Goal: Transaction & Acquisition: Book appointment/travel/reservation

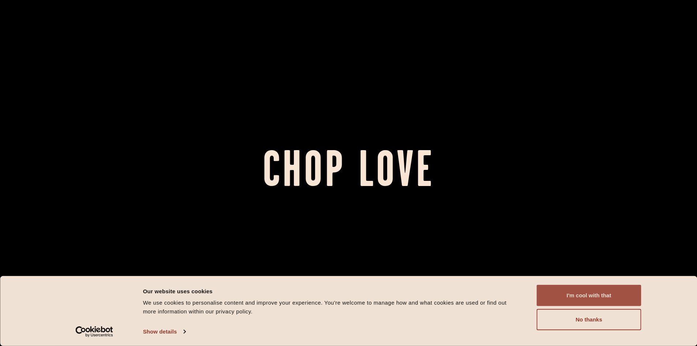
click at [578, 288] on button "I'm cool with that" at bounding box center [589, 295] width 105 height 21
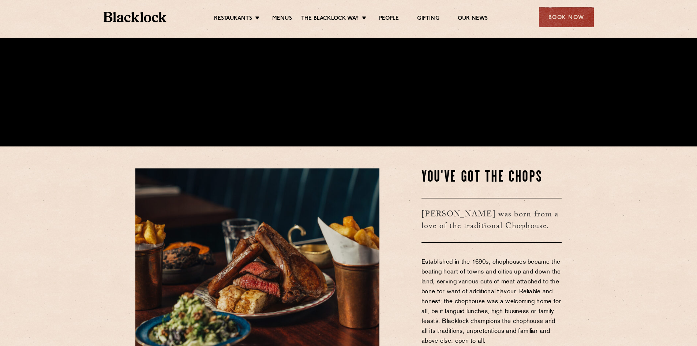
scroll to position [146, 0]
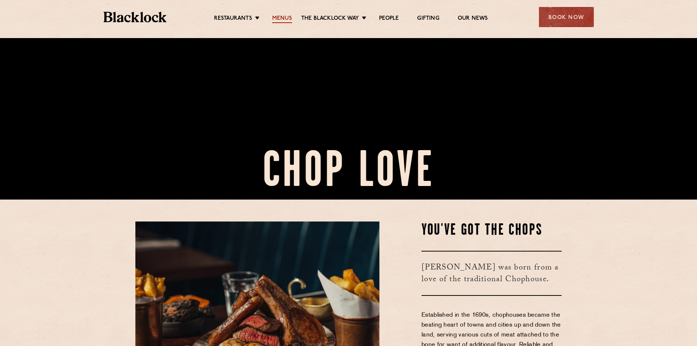
click at [279, 18] on link "Menus" at bounding box center [282, 19] width 20 height 8
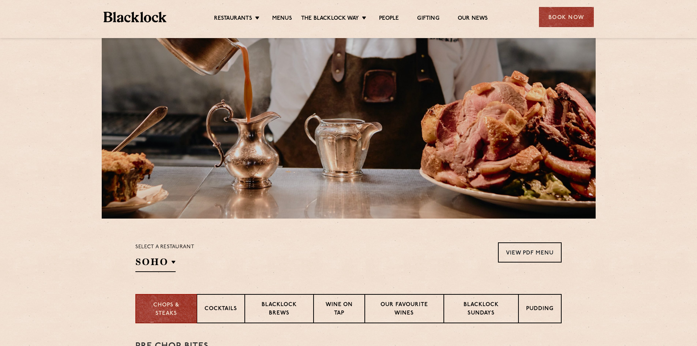
scroll to position [110, 0]
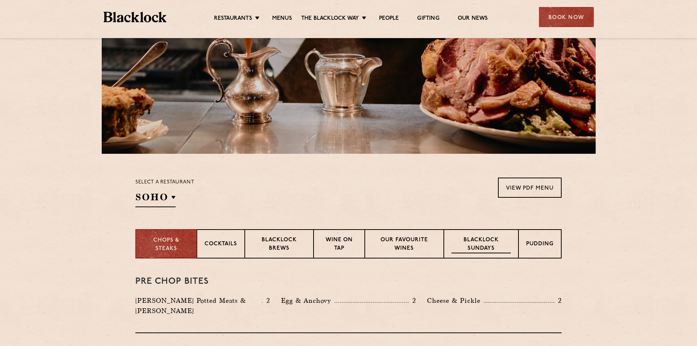
click at [472, 239] on p "Blacklock Sundays" at bounding box center [481, 244] width 59 height 17
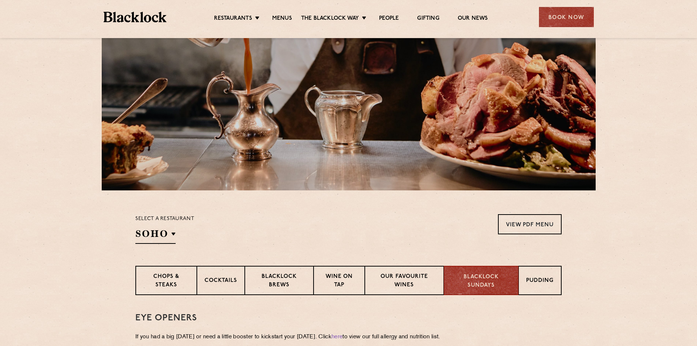
scroll to position [0, 0]
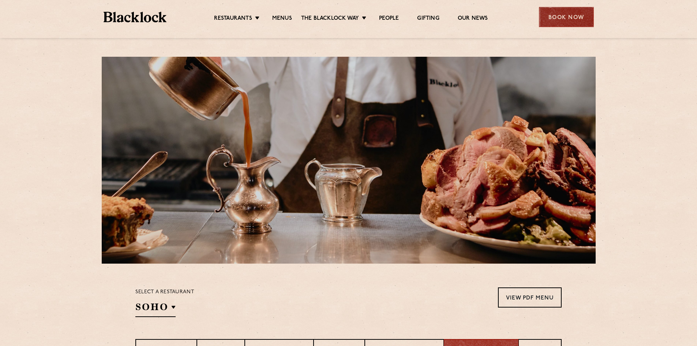
click at [565, 21] on div "Book Now" at bounding box center [566, 17] width 55 height 20
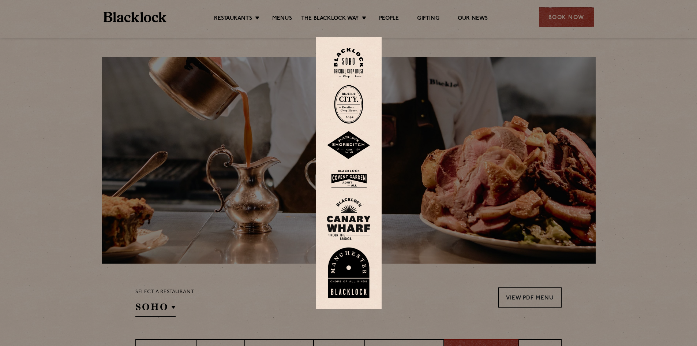
click at [11, 142] on div at bounding box center [348, 173] width 697 height 346
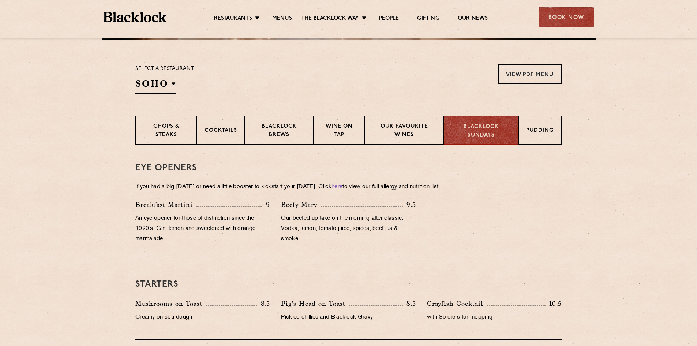
scroll to position [146, 0]
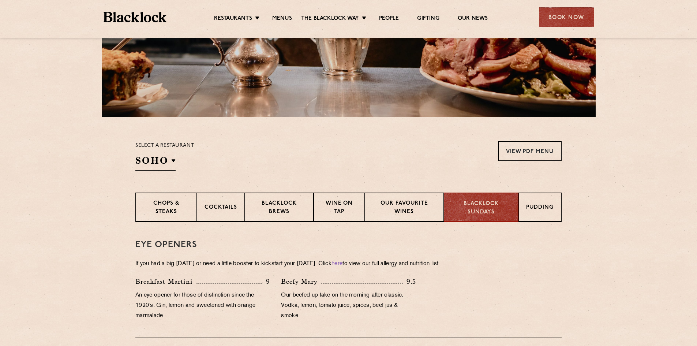
click at [565, 24] on div "Book Now" at bounding box center [566, 17] width 55 height 20
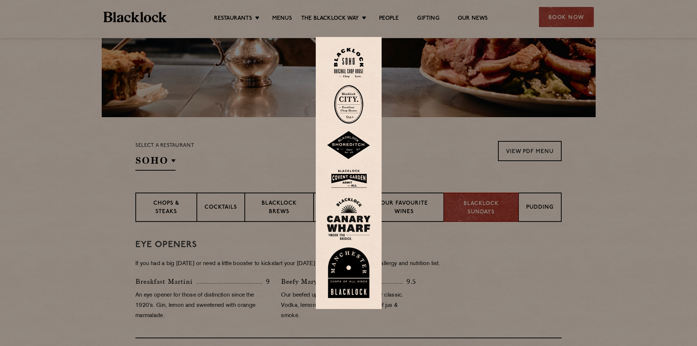
click at [361, 61] on img at bounding box center [348, 63] width 29 height 30
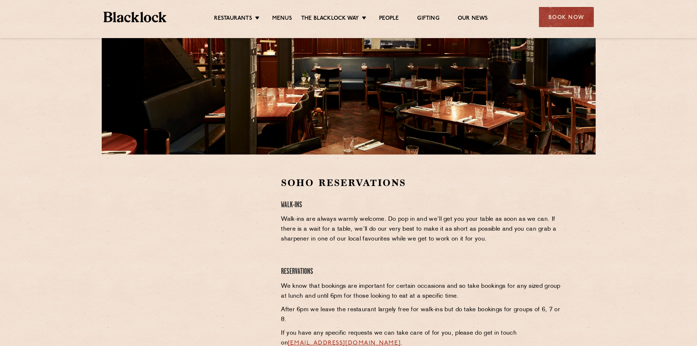
scroll to position [110, 0]
